Goal: Task Accomplishment & Management: Manage account settings

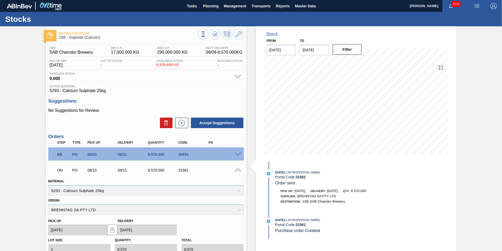
click at [223, 172] on div "ON PO 09/10 09/11 8,570.000 31561" at bounding box center [145, 169] width 182 height 11
click at [226, 168] on div "ON PO 09/10 09/11 8,570.000 31561" at bounding box center [145, 169] width 182 height 11
click at [235, 169] on span at bounding box center [238, 170] width 6 height 4
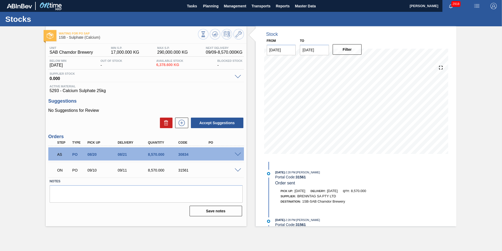
scroll to position [12, 0]
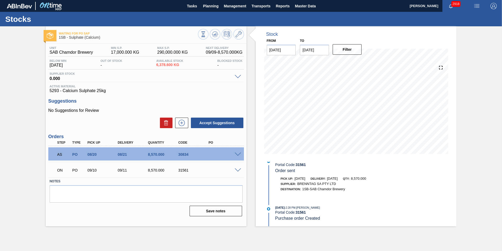
click at [238, 168] on span at bounding box center [238, 170] width 6 height 4
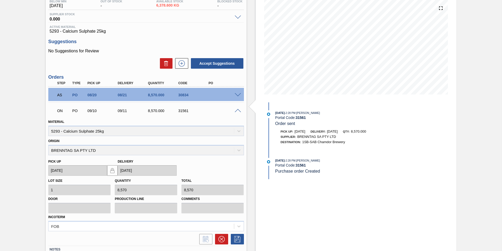
scroll to position [0, 0]
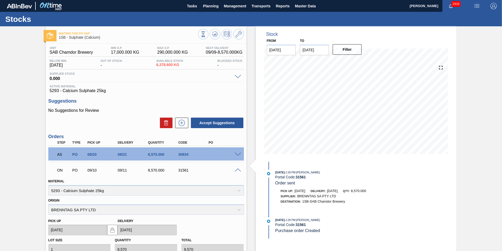
click at [225, 168] on div "ON PO 09/10 09/11 8,570.000 31561" at bounding box center [145, 169] width 182 height 11
click at [222, 120] on button "Accept Suggestions" at bounding box center [217, 122] width 53 height 11
click at [200, 32] on icon at bounding box center [203, 34] width 6 height 6
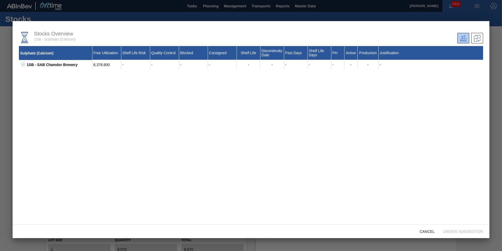
click at [306, 12] on div at bounding box center [251, 125] width 502 height 251
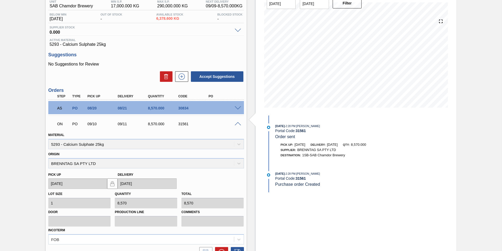
scroll to position [97, 0]
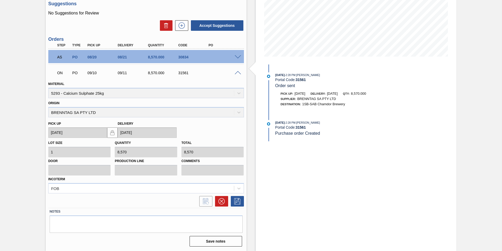
click at [236, 73] on span at bounding box center [238, 73] width 6 height 4
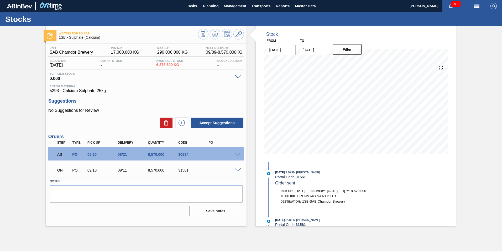
scroll to position [12, 0]
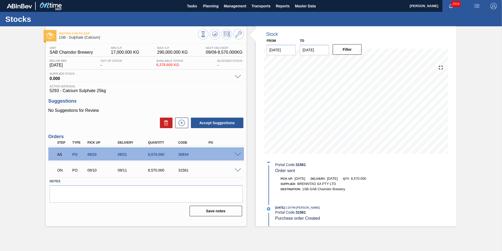
click at [229, 216] on div "Save notes" at bounding box center [146, 211] width 193 height 12
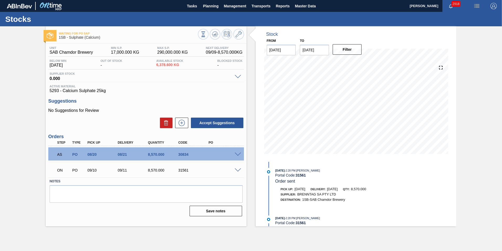
scroll to position [0, 0]
click at [178, 153] on div "30834" at bounding box center [194, 154] width 34 height 4
click at [236, 154] on span at bounding box center [238, 154] width 6 height 4
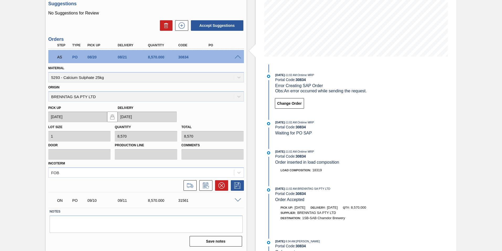
scroll to position [56, 0]
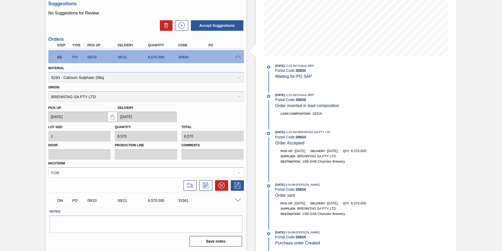
click at [156, 197] on div "ON PO 09/10 09/11 8,570.000 31561" at bounding box center [145, 199] width 182 height 11
click at [239, 200] on span at bounding box center [238, 200] width 6 height 4
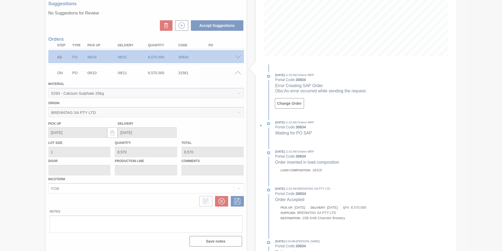
scroll to position [0, 0]
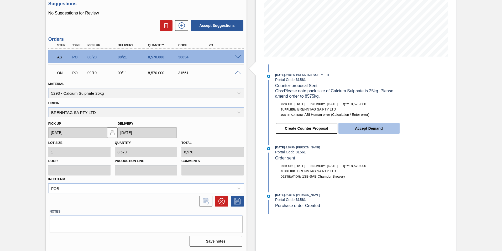
click at [369, 129] on button "Accept Demand" at bounding box center [369, 128] width 61 height 11
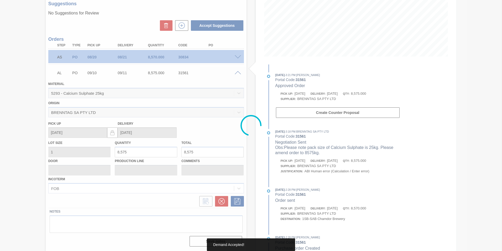
type input "8,575"
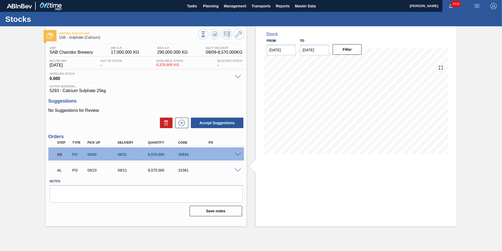
click at [238, 172] on div "AL PO 09/10 09/11 8,575.000 31561" at bounding box center [146, 169] width 196 height 13
click at [238, 167] on div "AL PO 09/10 09/11 8,575.000 31561" at bounding box center [146, 169] width 196 height 13
click at [238, 169] on span at bounding box center [238, 170] width 6 height 4
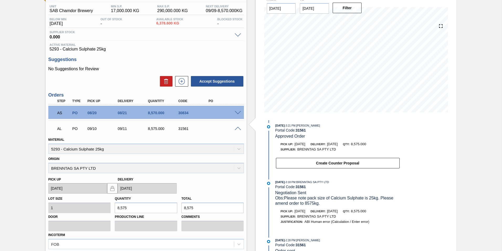
scroll to position [97, 0]
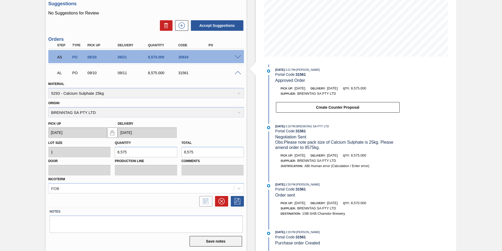
click at [224, 241] on button "Save notes" at bounding box center [216, 241] width 53 height 11
click at [235, 73] on span at bounding box center [238, 73] width 6 height 4
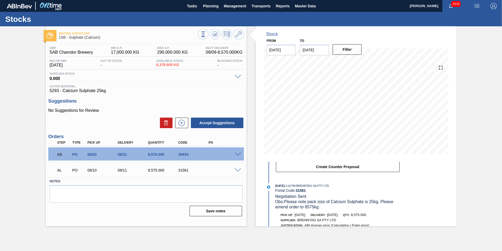
scroll to position [127, 0]
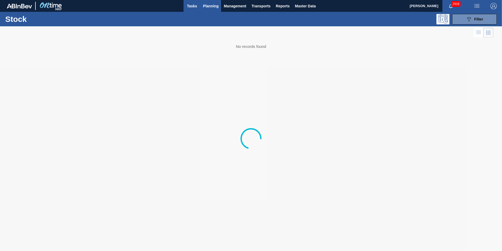
click at [191, 7] on span "Tasks" at bounding box center [192, 6] width 12 height 6
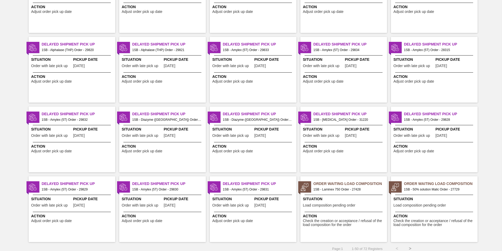
scroll to position [498, 0]
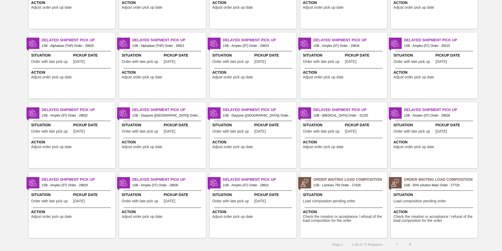
click at [410, 243] on button ">" at bounding box center [410, 244] width 13 height 13
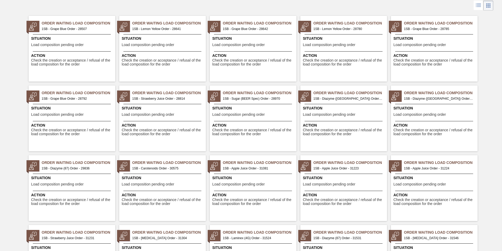
scroll to position [0, 0]
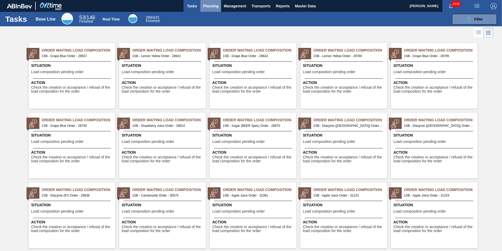
click at [208, 3] on span "Planning" at bounding box center [211, 6] width 16 height 6
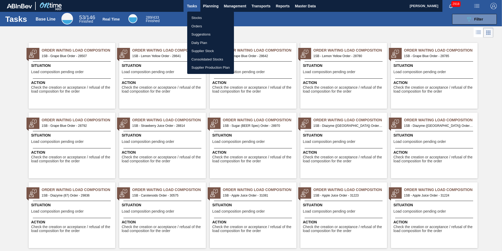
click at [197, 25] on li "Orders" at bounding box center [210, 26] width 47 height 8
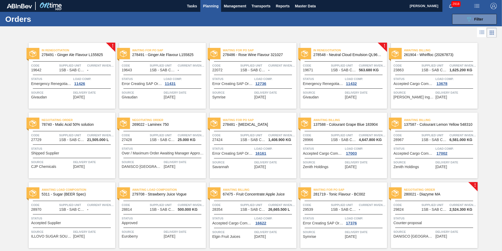
click at [67, 62] on div "In renegotiation 278491 - Ginger Ale Flavour L155825 Code 19642 Supplied Unit 1…" at bounding box center [72, 76] width 87 height 66
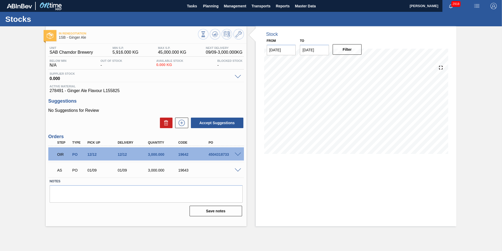
click at [238, 167] on div "AS PO 01/09 01/09 3,000.000 19643" at bounding box center [146, 169] width 196 height 13
click at [240, 170] on span at bounding box center [238, 170] width 6 height 4
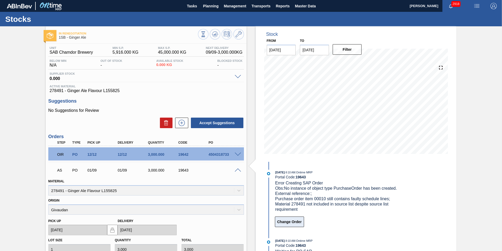
click at [288, 227] on button "Change Order" at bounding box center [289, 221] width 29 height 11
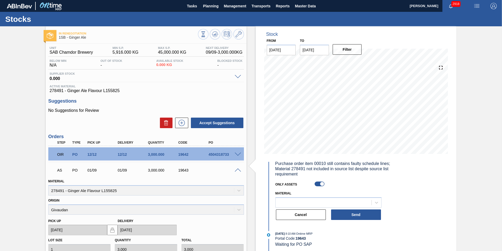
scroll to position [26, 0]
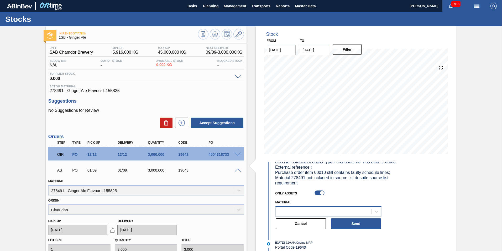
click at [296, 216] on div at bounding box center [329, 211] width 106 height 10
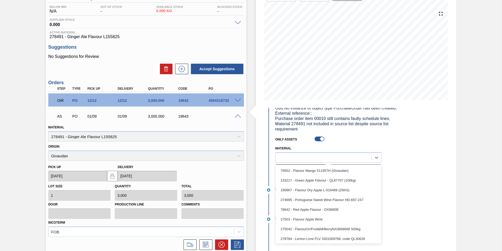
click at [394, 178] on div "[DATE] 9:10 AM : Ontime MRP Portal Code: 19643 Error Creating SAP Order Obs: No…" at bounding box center [332, 133] width 135 height 89
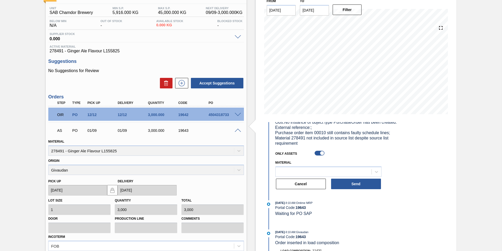
scroll to position [28, 0]
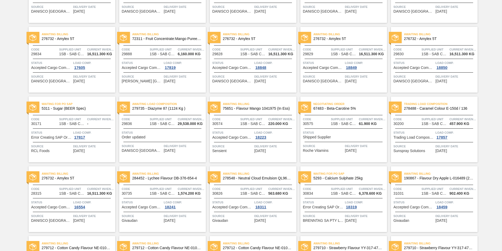
scroll to position [368, 0]
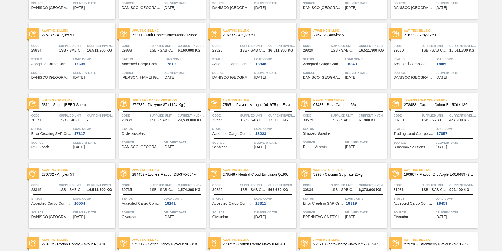
click at [344, 171] on span "Waiting for PO SAP" at bounding box center [351, 169] width 74 height 5
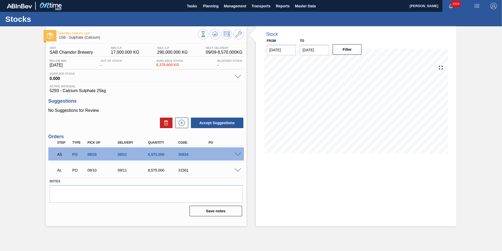
click at [235, 169] on span at bounding box center [238, 170] width 6 height 4
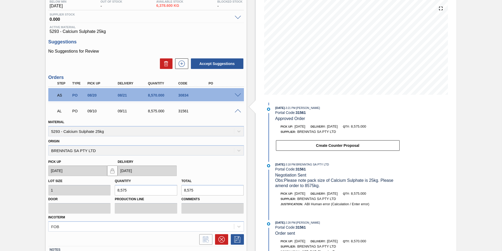
scroll to position [97, 0]
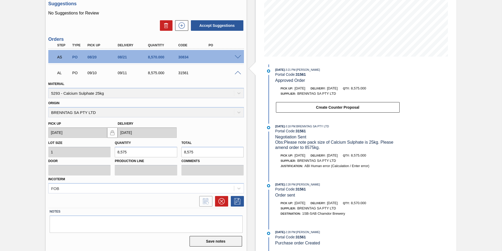
click at [210, 243] on button "Save notes" at bounding box center [216, 241] width 53 height 11
click at [237, 71] on span at bounding box center [238, 73] width 6 height 4
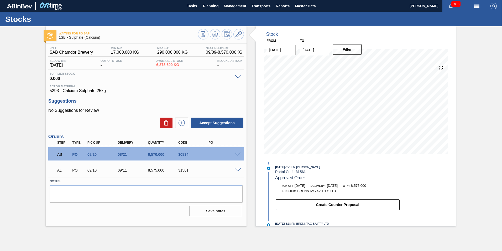
scroll to position [0, 0]
click at [203, 34] on icon at bounding box center [204, 34] width 2 height 2
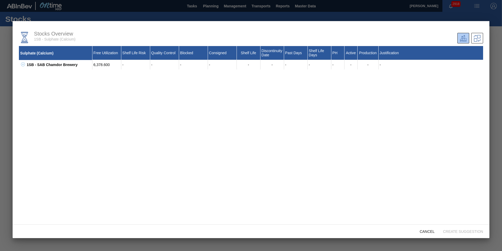
click at [83, 5] on div at bounding box center [251, 125] width 502 height 251
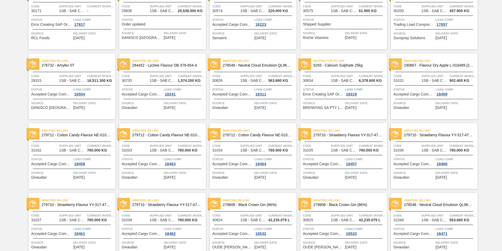
scroll to position [504, 0]
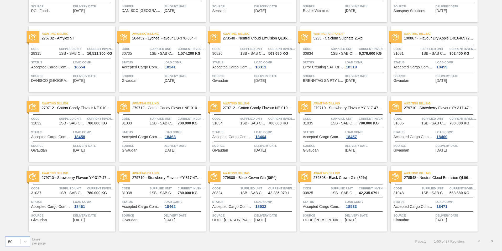
click at [491, 240] on button ">" at bounding box center [492, 240] width 13 height 13
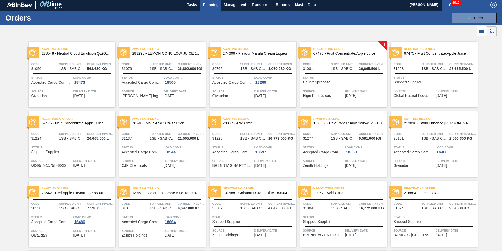
scroll to position [0, 0]
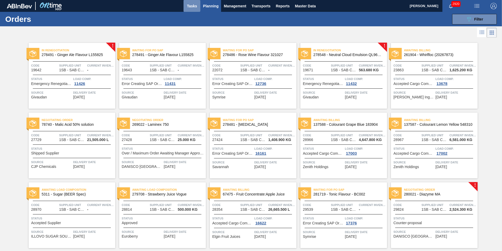
click at [191, 5] on span "Tasks" at bounding box center [192, 6] width 12 height 6
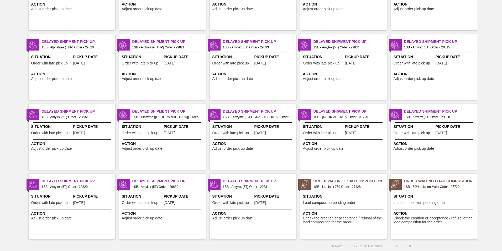
scroll to position [498, 0]
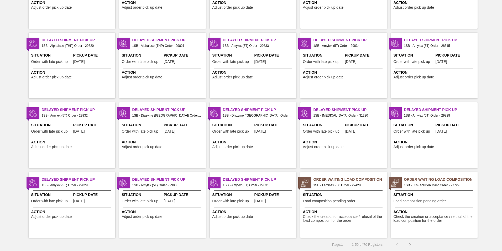
click at [411, 244] on button ">" at bounding box center [410, 244] width 13 height 13
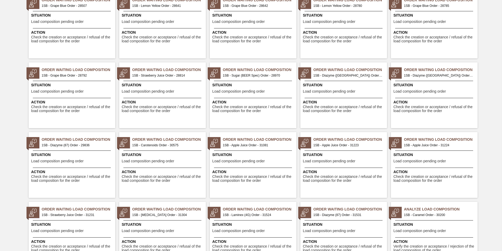
scroll to position [0, 0]
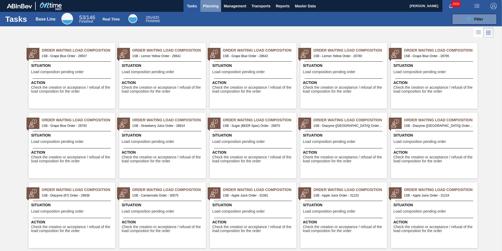
click at [211, 4] on span "Planning" at bounding box center [211, 6] width 16 height 6
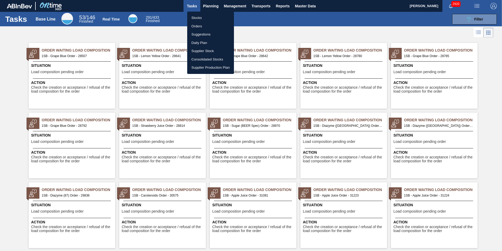
click at [199, 24] on li "Orders" at bounding box center [210, 26] width 47 height 8
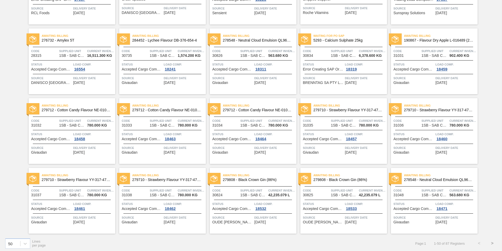
scroll to position [504, 0]
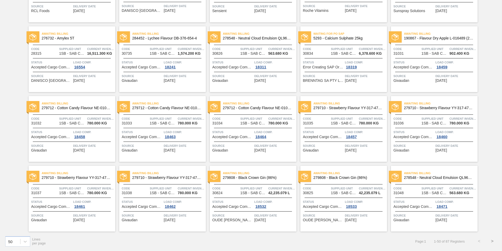
click at [490, 239] on button ">" at bounding box center [492, 240] width 13 height 13
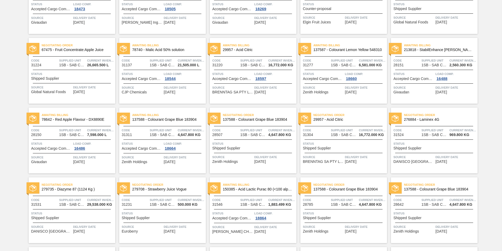
scroll to position [79, 0]
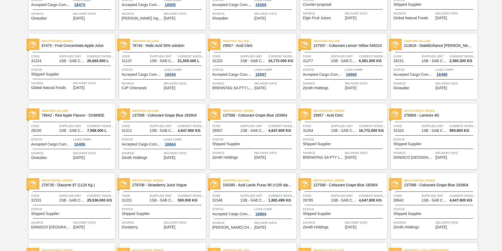
click at [239, 183] on span "Awaiting Billing" at bounding box center [260, 180] width 74 height 5
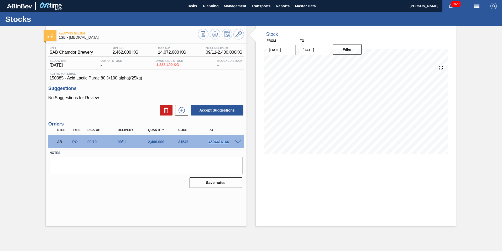
drag, startPoint x: 209, startPoint y: 140, endPoint x: 232, endPoint y: 143, distance: 23.3
click at [232, 143] on div "4504416166" at bounding box center [224, 142] width 34 height 4
copy div "4504416166"
